Goal: Information Seeking & Learning: Learn about a topic

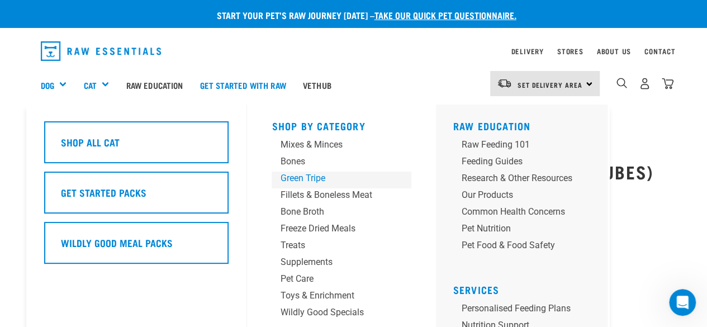
click at [311, 182] on div "Green Tripe" at bounding box center [332, 178] width 105 height 13
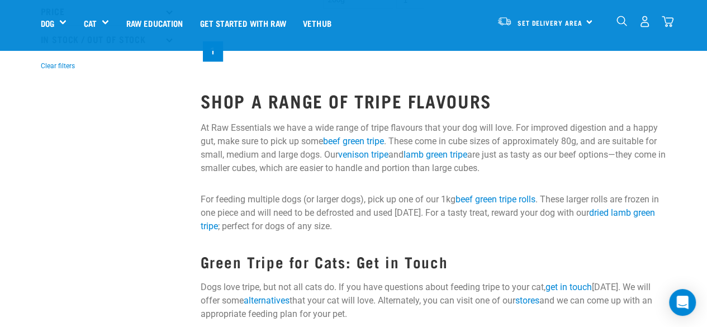
scroll to position [391, 0]
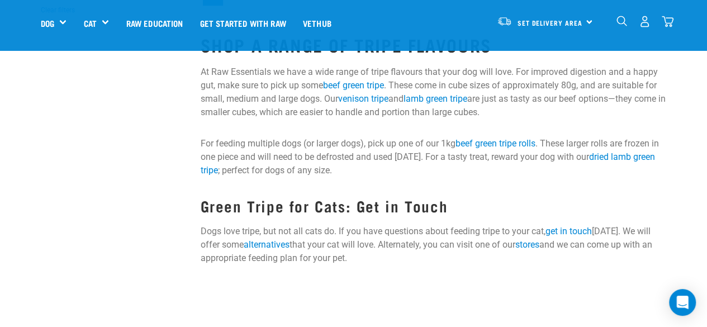
click at [282, 243] on link "alternatives" at bounding box center [267, 244] width 46 height 11
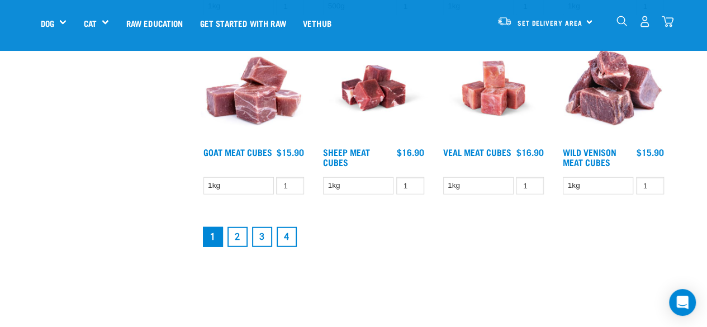
scroll to position [1453, 0]
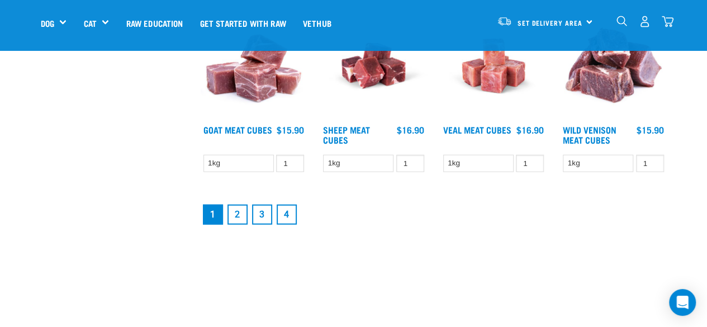
click at [239, 216] on link "2" at bounding box center [237, 215] width 20 height 20
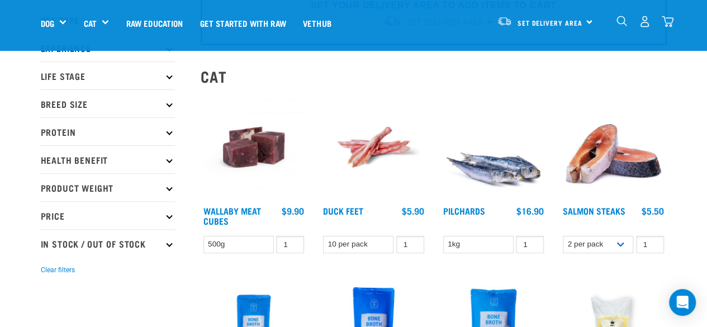
scroll to position [56, 0]
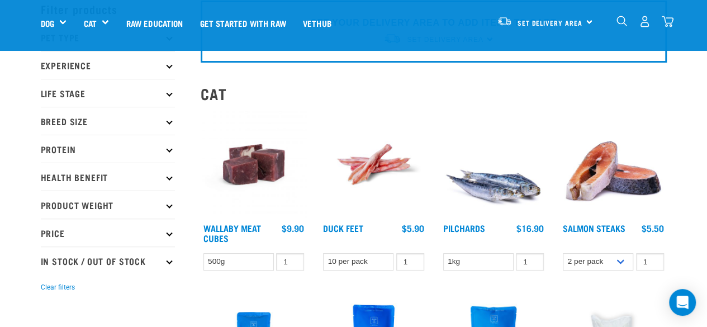
click at [344, 226] on link "Duck Feet" at bounding box center [343, 227] width 40 height 5
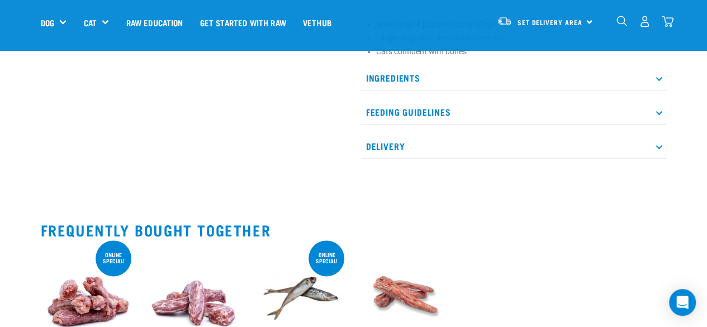
scroll to position [615, 0]
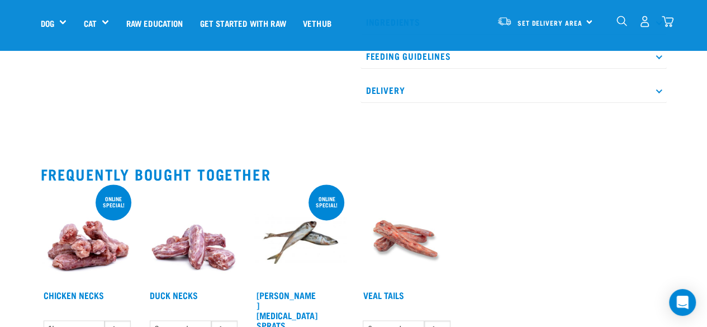
click at [193, 231] on img at bounding box center [193, 237] width 93 height 93
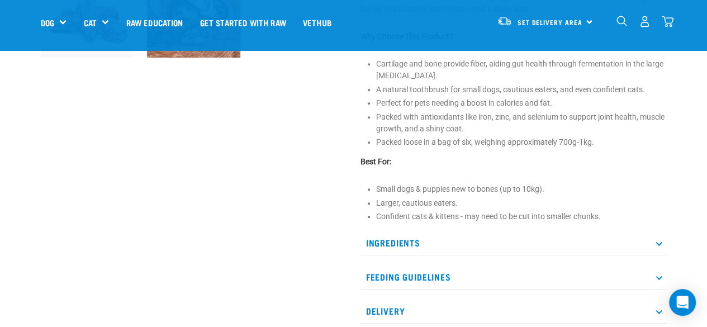
scroll to position [447, 0]
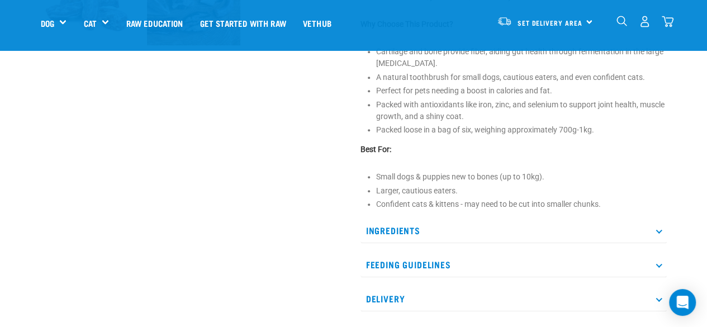
click at [397, 272] on p "Feeding Guidelines" at bounding box center [513, 264] width 306 height 25
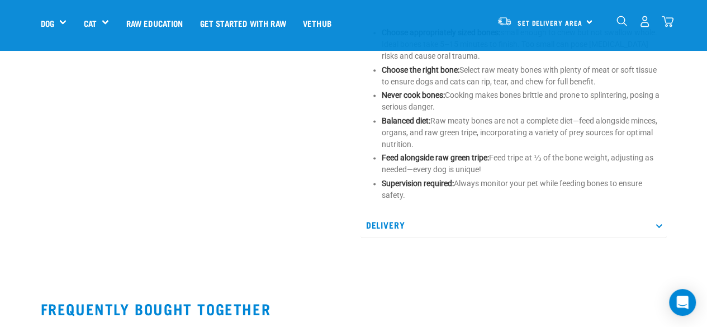
scroll to position [894, 0]
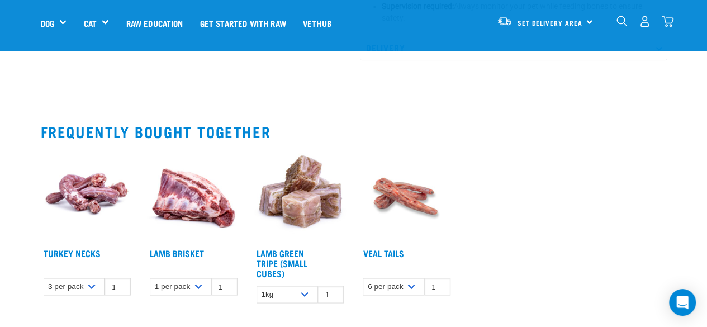
click at [60, 253] on link "Turkey Necks" at bounding box center [72, 252] width 57 height 5
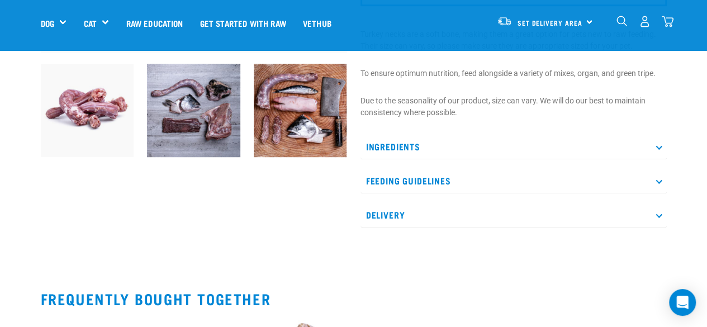
scroll to position [279, 0]
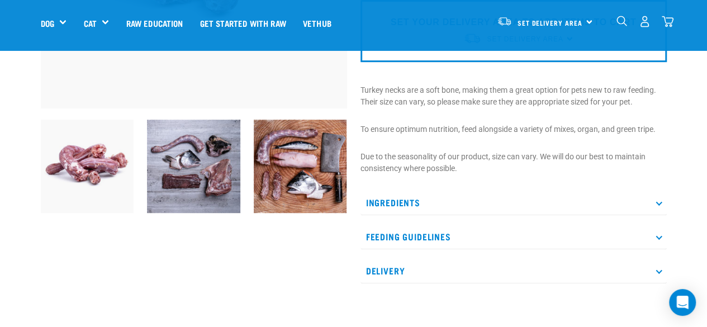
click at [380, 236] on p "Feeding Guidelines" at bounding box center [513, 236] width 306 height 25
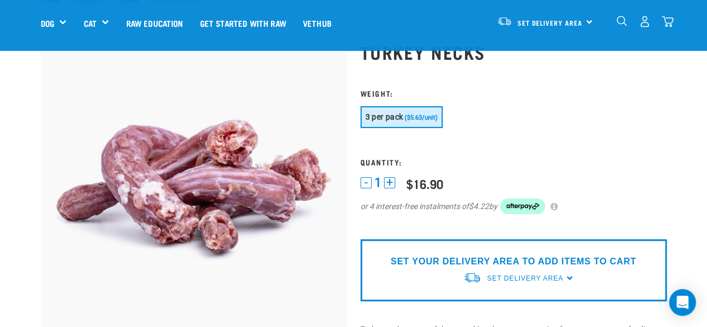
scroll to position [0, 0]
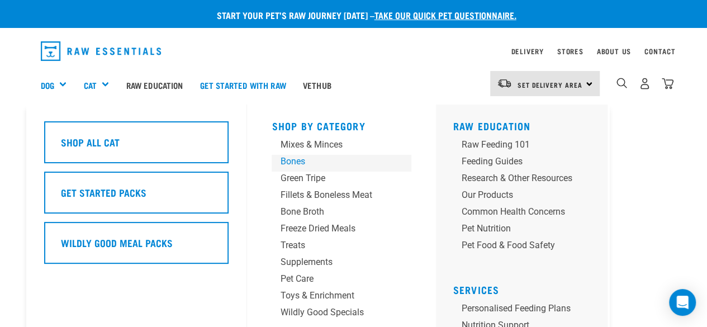
click at [297, 165] on div "Bones" at bounding box center [332, 161] width 105 height 13
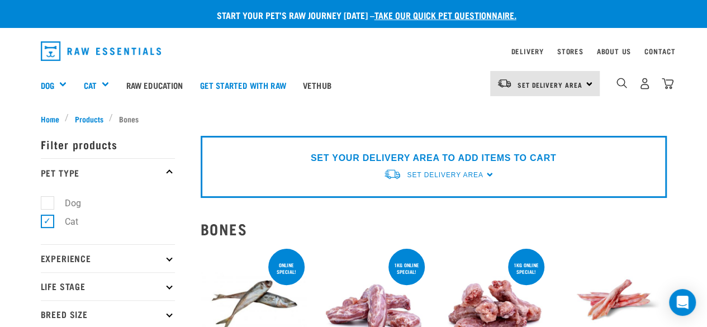
scroll to position [56, 0]
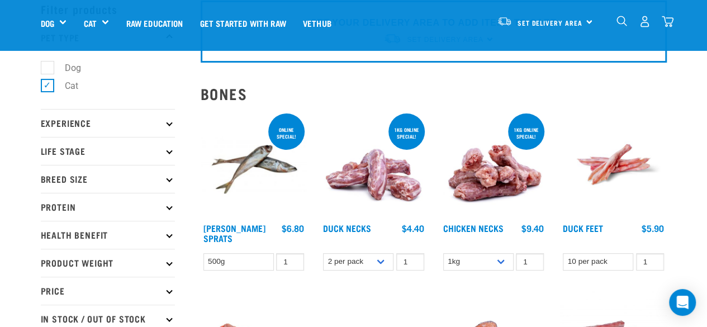
click at [85, 123] on p "Experience" at bounding box center [108, 123] width 134 height 28
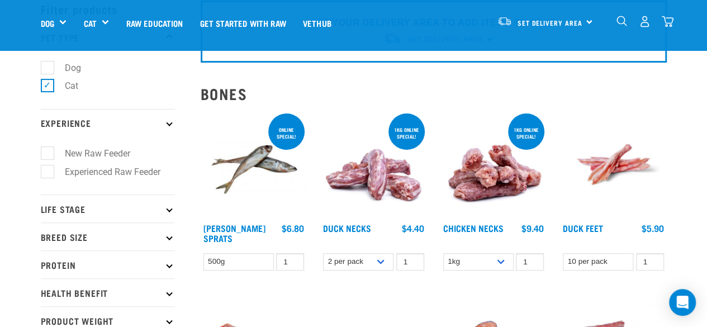
click at [106, 212] on p "Life Stage" at bounding box center [108, 208] width 134 height 28
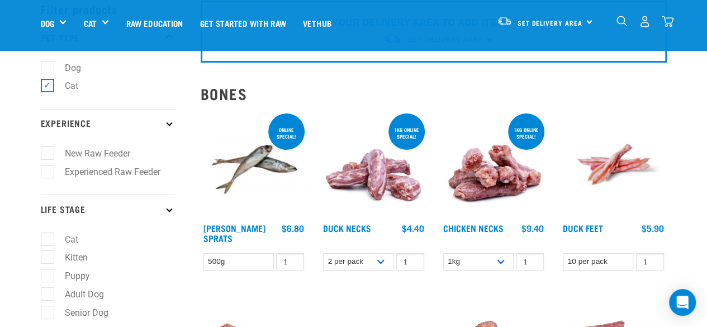
click at [70, 239] on label "Cat" at bounding box center [65, 239] width 36 height 14
click at [48, 239] on input "Cat" at bounding box center [44, 237] width 7 height 7
checkbox input "true"
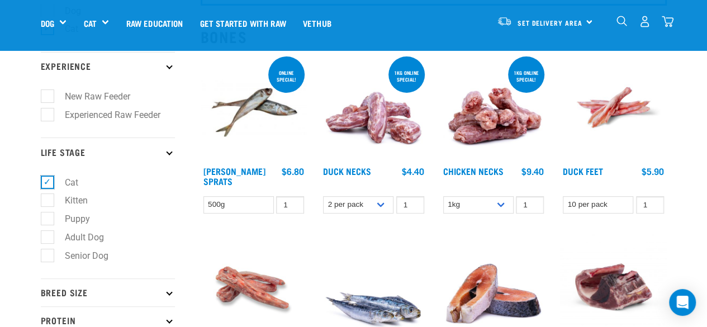
scroll to position [168, 0]
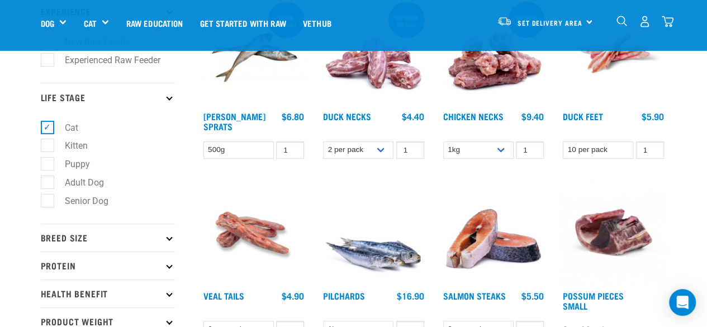
click at [101, 241] on p "Breed Size" at bounding box center [108, 238] width 134 height 28
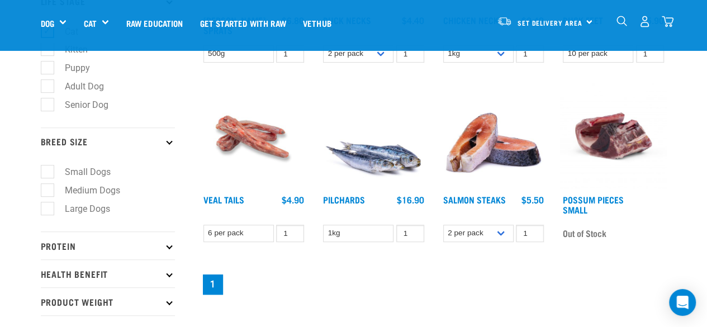
scroll to position [279, 0]
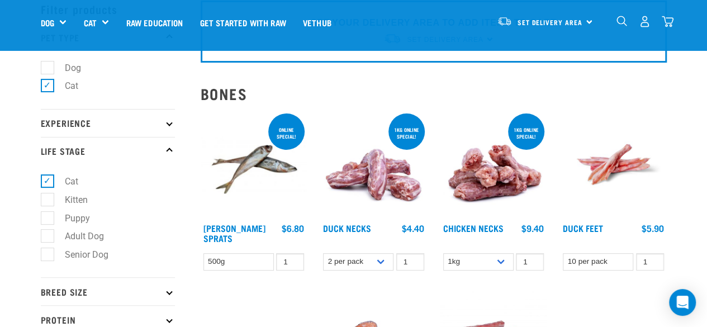
scroll to position [112, 0]
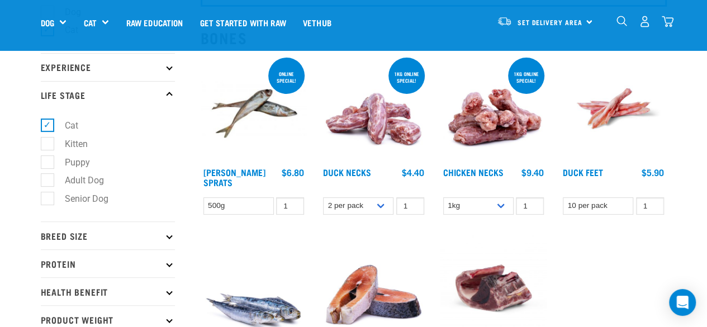
click at [99, 238] on p "Breed Size" at bounding box center [108, 235] width 134 height 28
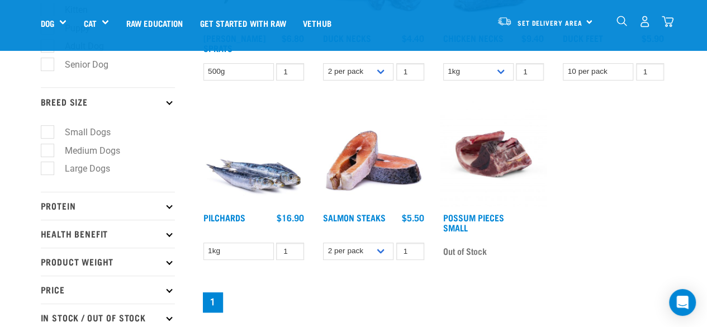
scroll to position [279, 0]
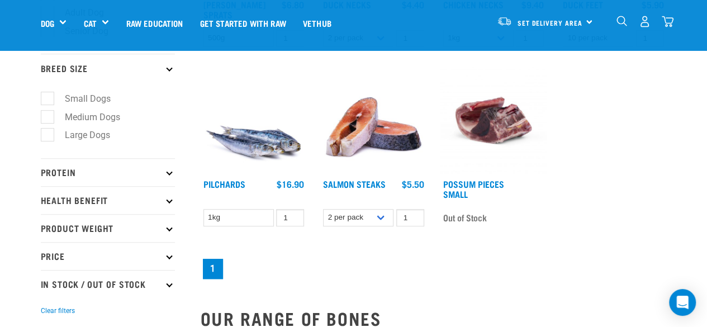
click p "Protein"
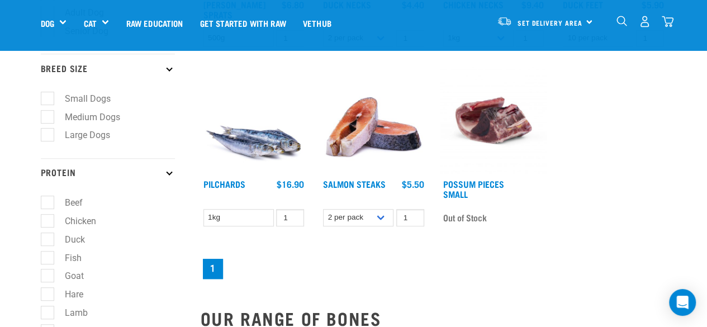
click p "Protein"
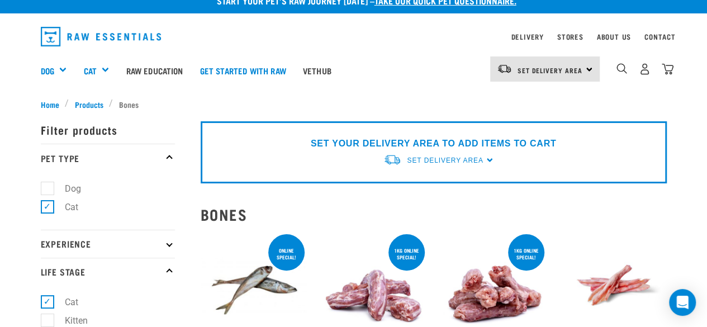
scroll to position [0, 0]
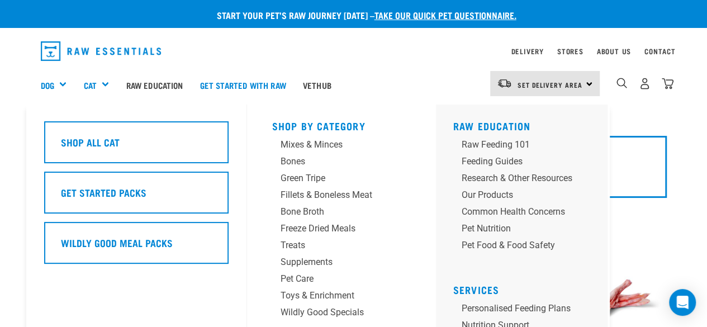
click div "Shop All Cat"
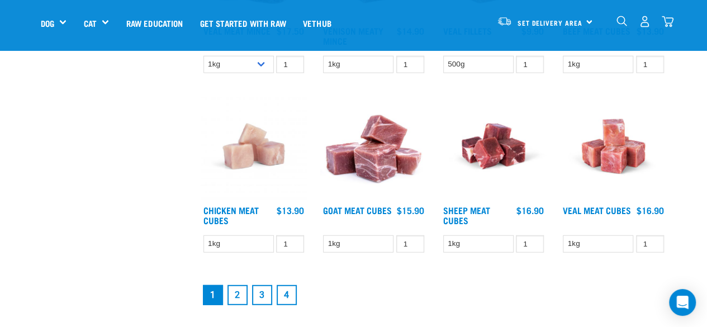
scroll to position [1397, 0]
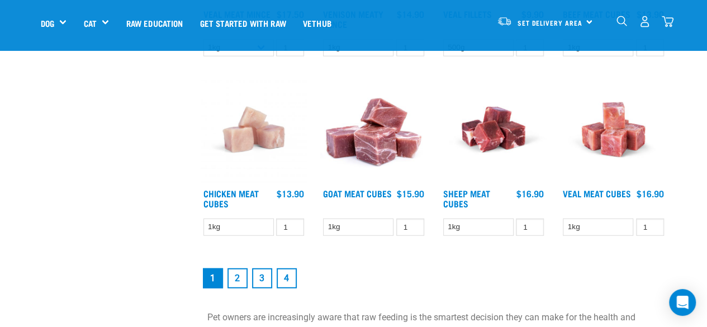
click at [239, 269] on link "2" at bounding box center [237, 278] width 20 height 20
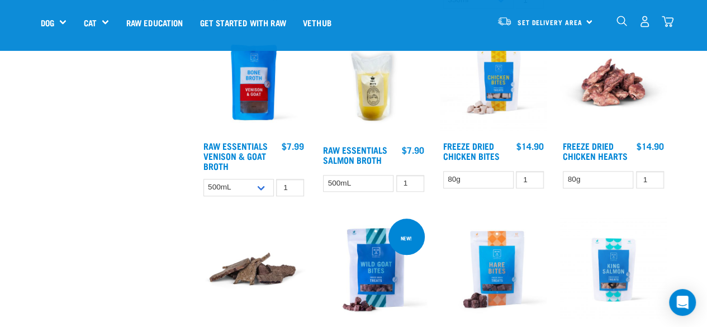
scroll to position [503, 0]
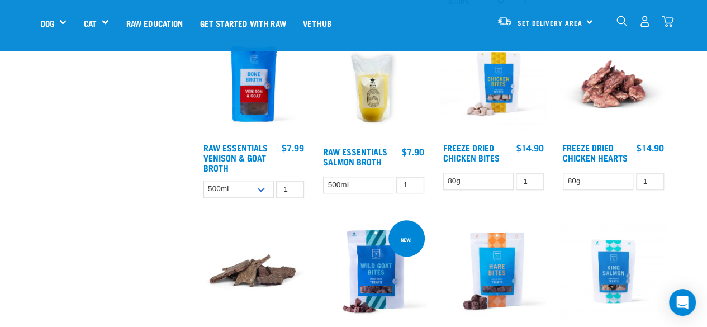
click at [576, 154] on link "Freeze Dried Chicken Hearts" at bounding box center [595, 152] width 65 height 15
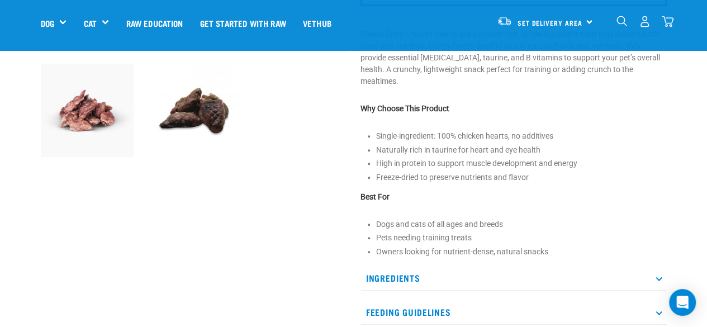
scroll to position [391, 0]
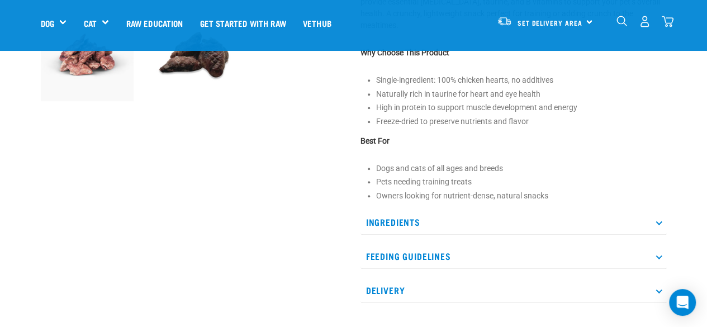
click at [423, 223] on p "Ingredients" at bounding box center [513, 222] width 306 height 25
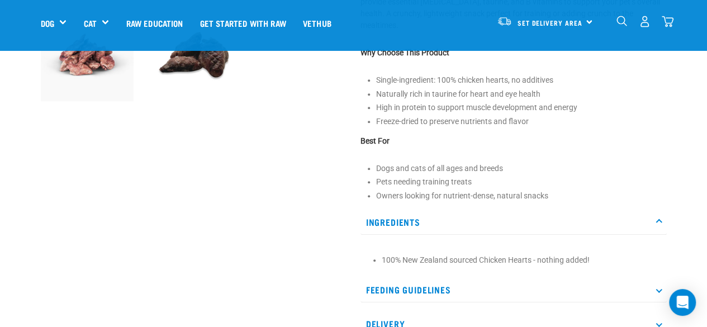
click at [415, 287] on p "Feeding Guidelines" at bounding box center [513, 289] width 306 height 25
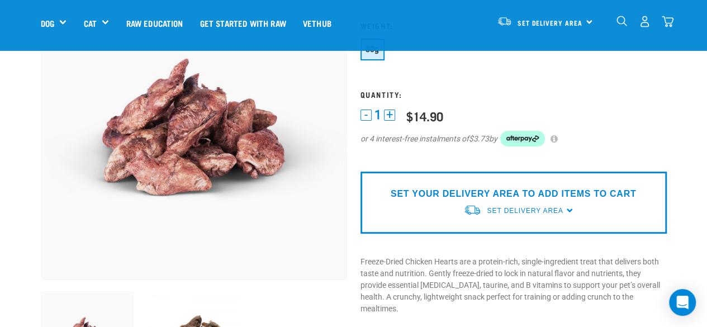
scroll to position [112, 0]
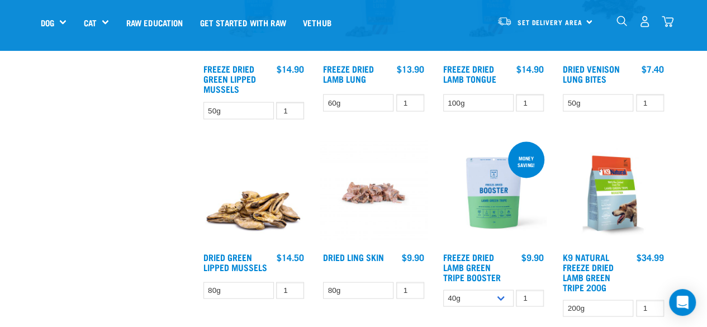
scroll to position [974, 0]
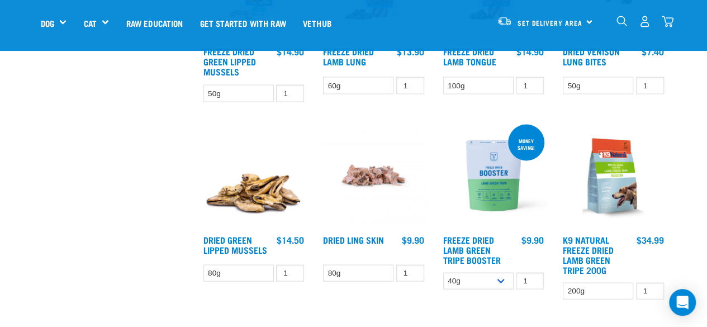
click at [220, 236] on link "Dried Green Lipped Mussels" at bounding box center [235, 243] width 64 height 15
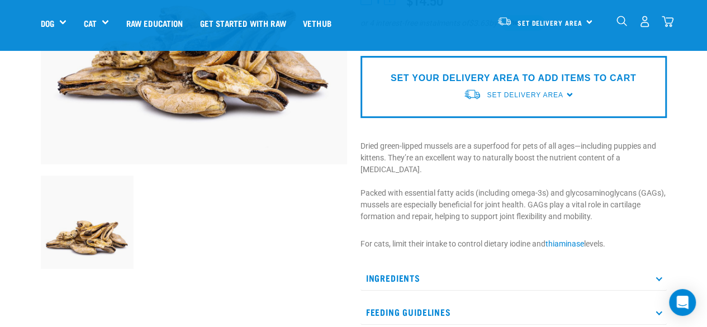
scroll to position [279, 0]
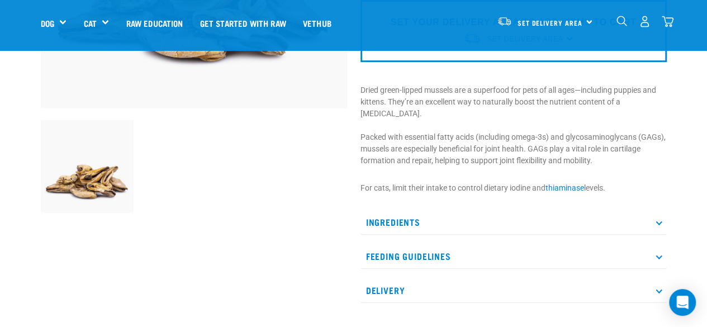
click at [445, 244] on p "Feeding Guidelines" at bounding box center [513, 256] width 306 height 25
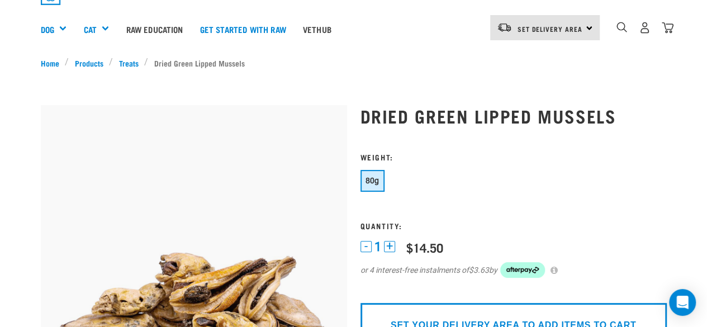
scroll to position [0, 0]
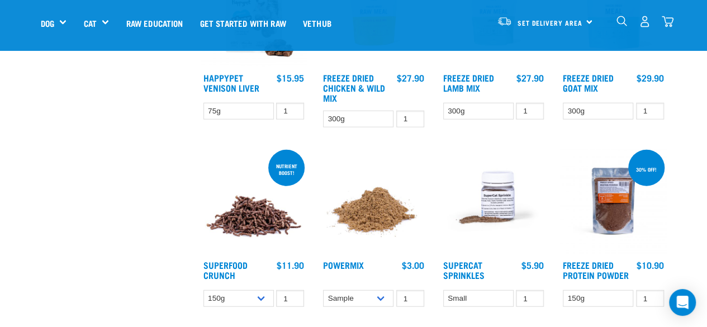
scroll to position [1388, 0]
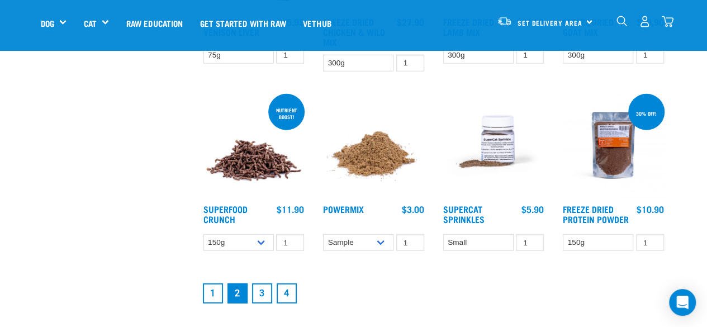
click at [228, 206] on link "Superfood Crunch" at bounding box center [225, 213] width 44 height 15
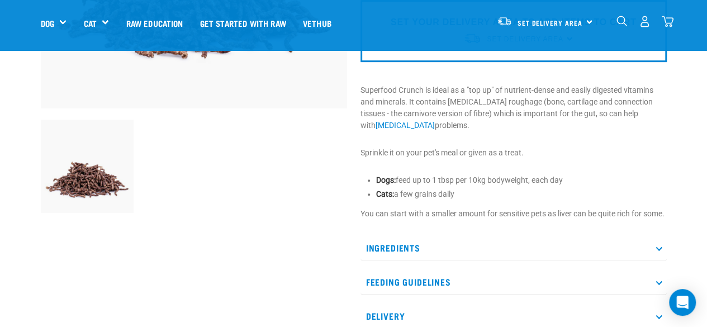
scroll to position [335, 0]
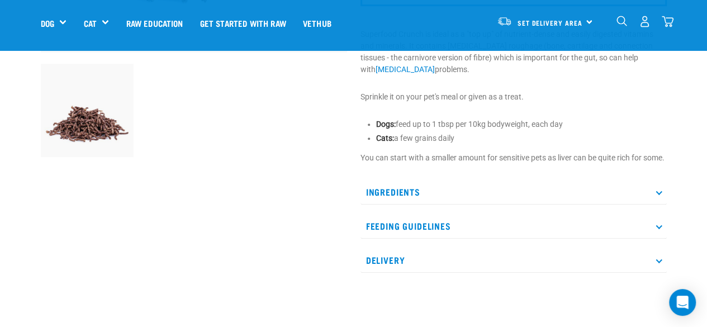
click at [387, 234] on p "Feeding Guidelines" at bounding box center [513, 225] width 306 height 25
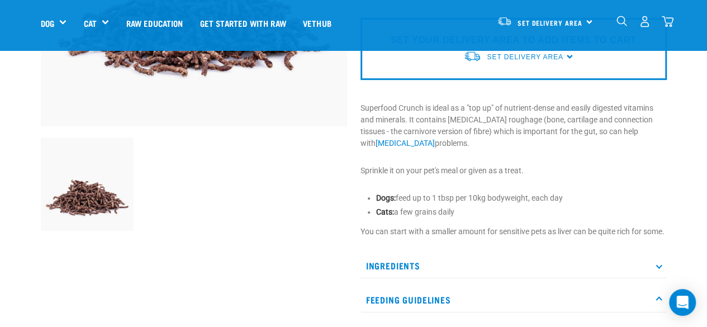
scroll to position [168, 0]
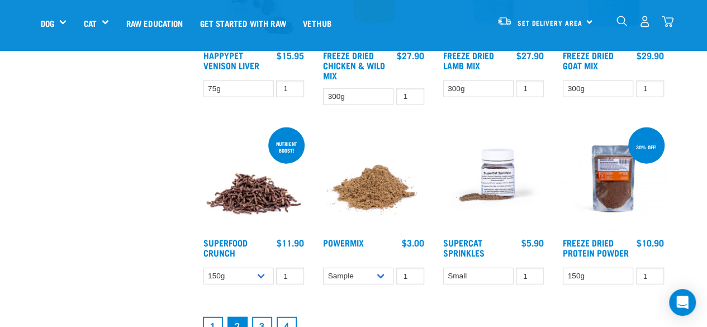
scroll to position [1300, 0]
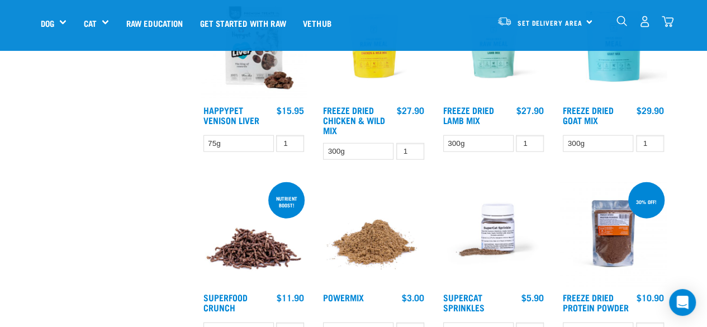
click at [357, 295] on link "Powermix" at bounding box center [343, 297] width 41 height 5
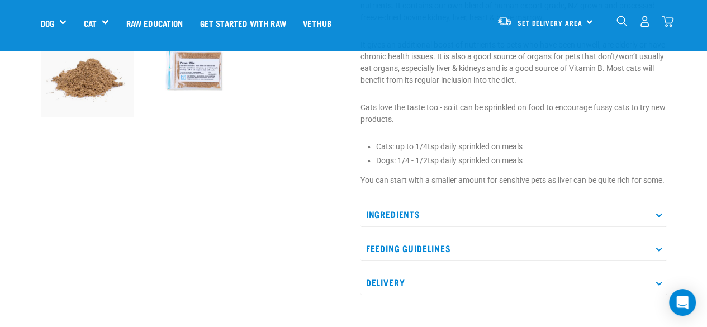
scroll to position [391, 0]
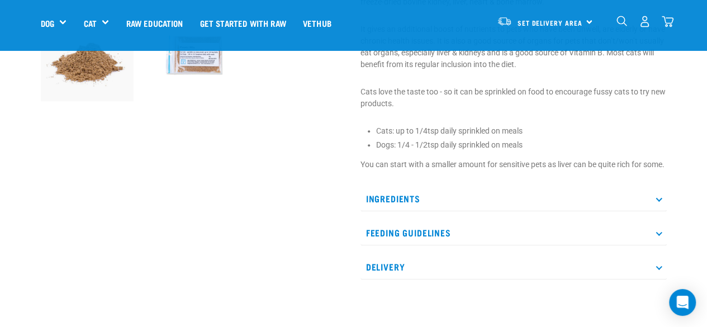
click at [434, 245] on p "Feeding Guidelines" at bounding box center [513, 232] width 306 height 25
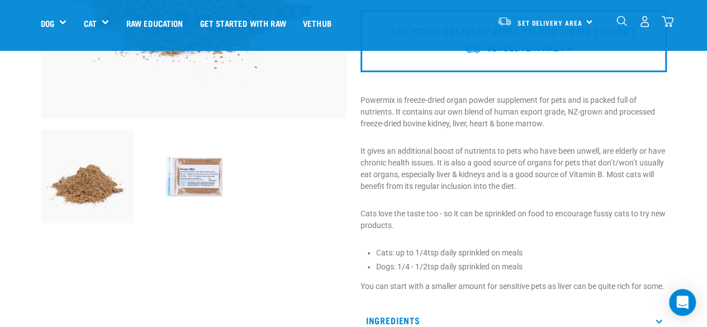
scroll to position [224, 0]
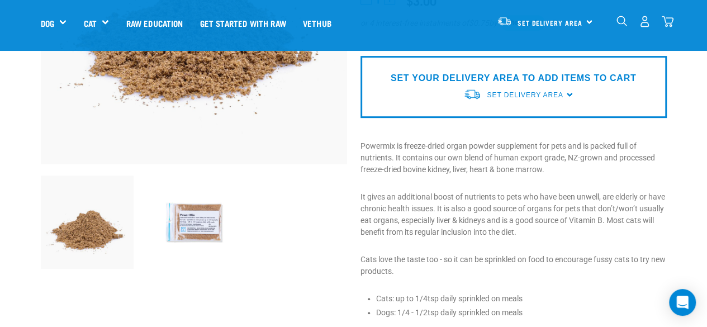
click at [207, 230] on img at bounding box center [193, 221] width 93 height 93
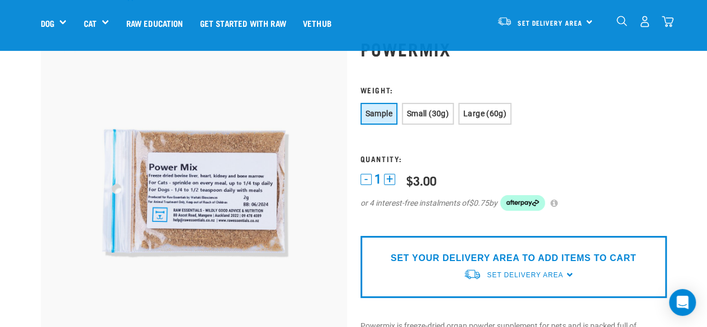
scroll to position [56, 0]
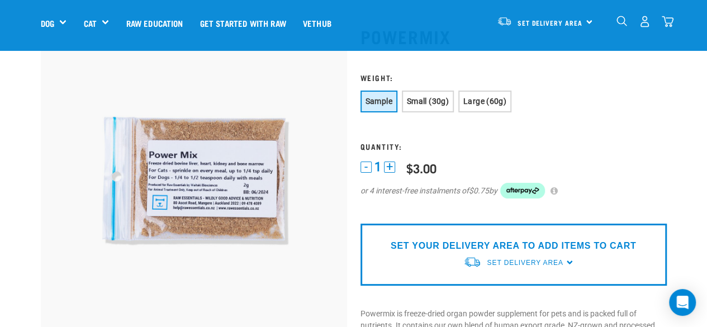
click at [425, 98] on span "Small (30g)" at bounding box center [428, 101] width 42 height 9
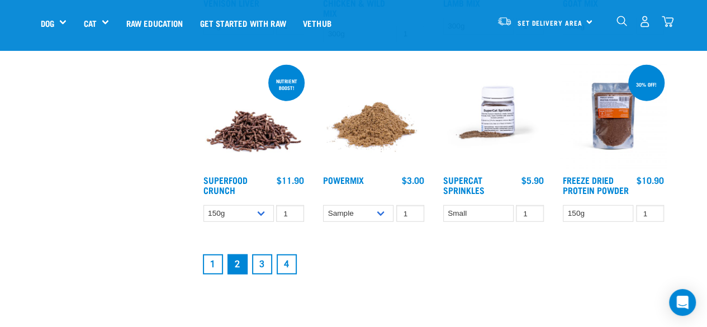
scroll to position [1435, 0]
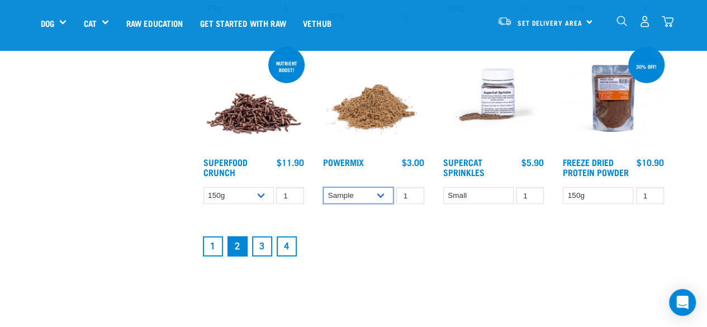
click at [383, 189] on select "Sample Small (30g) Large (60g)" at bounding box center [358, 195] width 70 height 17
select select "31233"
click at [323, 187] on select "Sample Small (30g) Large (60g)" at bounding box center [358, 195] width 70 height 17
click at [266, 239] on link "3" at bounding box center [262, 246] width 20 height 20
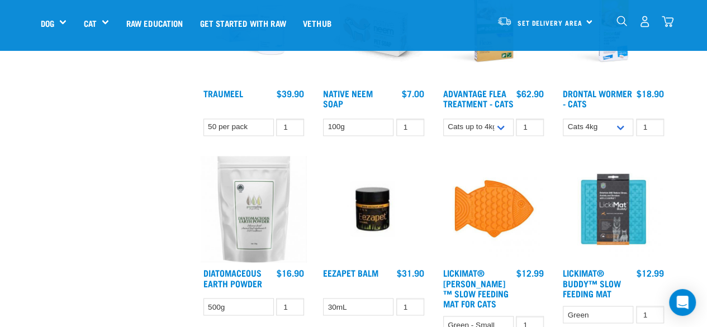
scroll to position [838, 0]
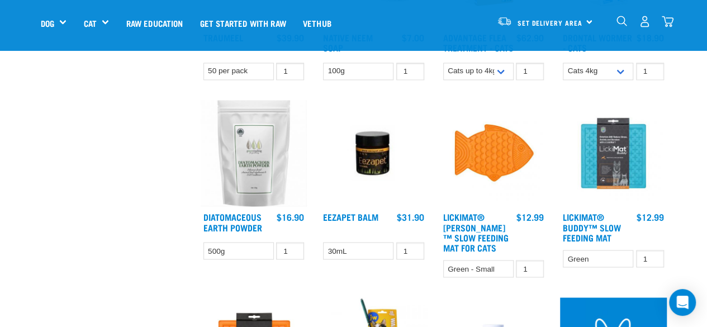
click at [239, 223] on link "Diatomaceous Earth Powder" at bounding box center [232, 221] width 59 height 15
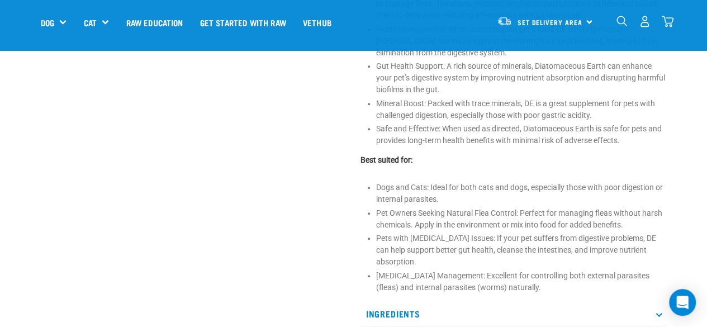
scroll to position [559, 0]
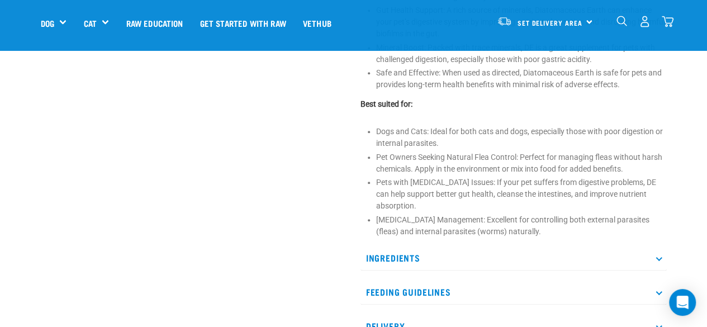
click at [409, 290] on p "Feeding Guidelines" at bounding box center [513, 291] width 306 height 25
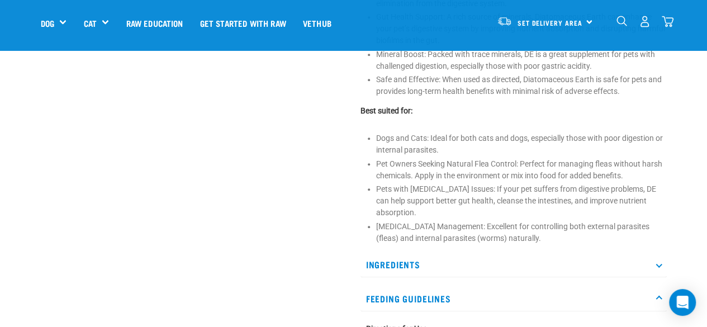
scroll to position [614, 0]
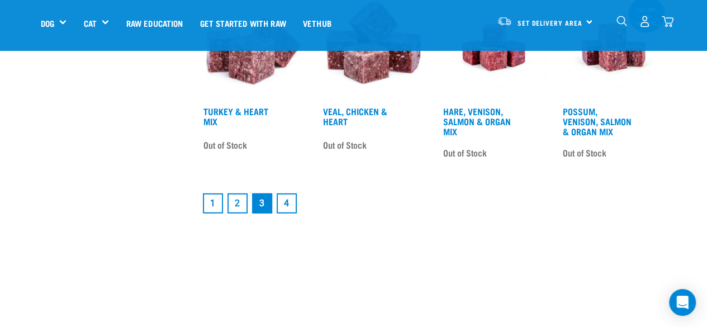
scroll to position [1532, 0]
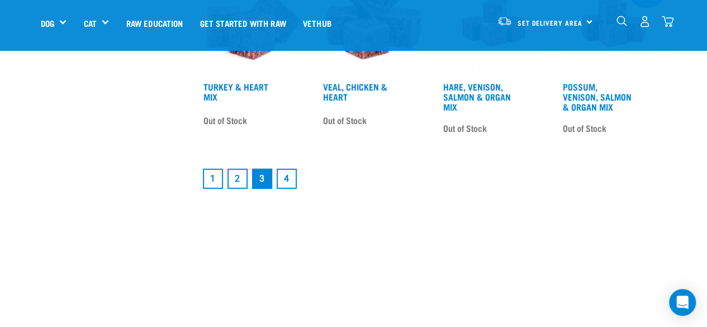
click at [286, 188] on link "4" at bounding box center [287, 179] width 20 height 20
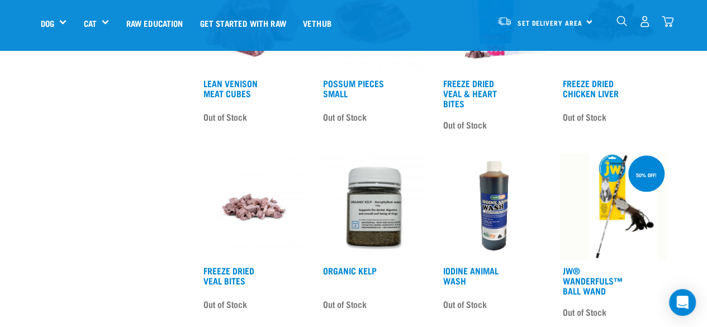
scroll to position [615, 0]
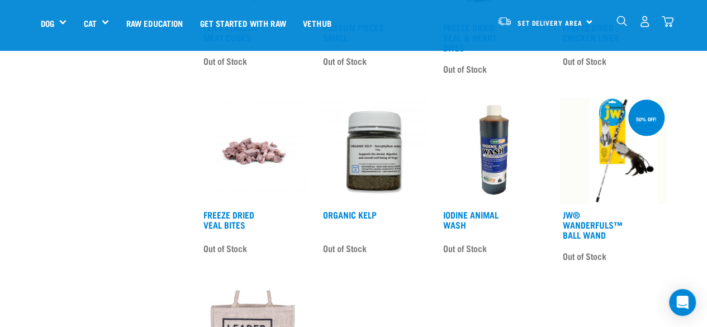
click at [360, 169] on img at bounding box center [373, 150] width 107 height 107
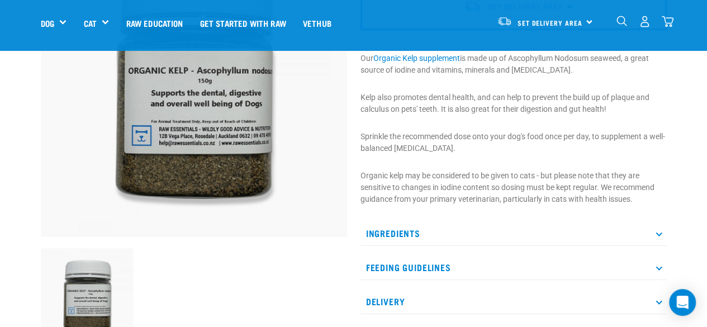
scroll to position [168, 0]
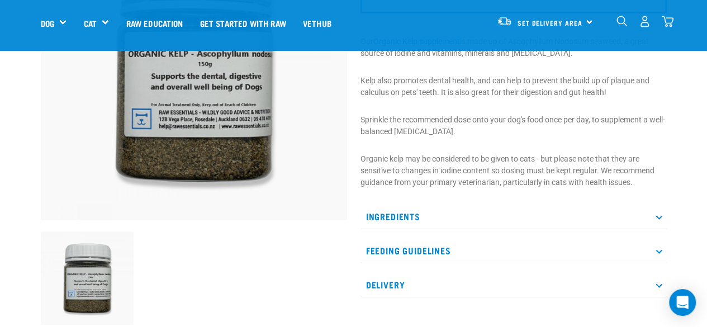
click at [395, 243] on p "Feeding Guidelines" at bounding box center [513, 250] width 306 height 25
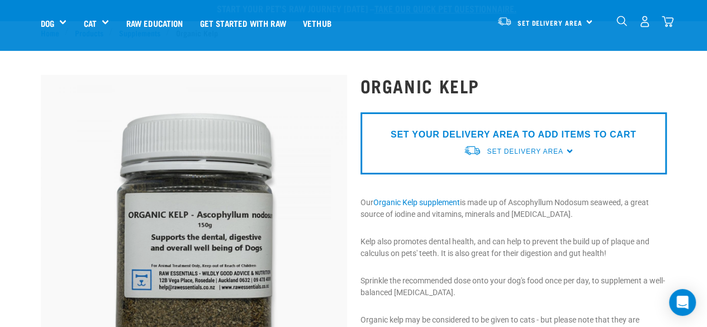
scroll to position [0, 0]
